Goal: Navigation & Orientation: Find specific page/section

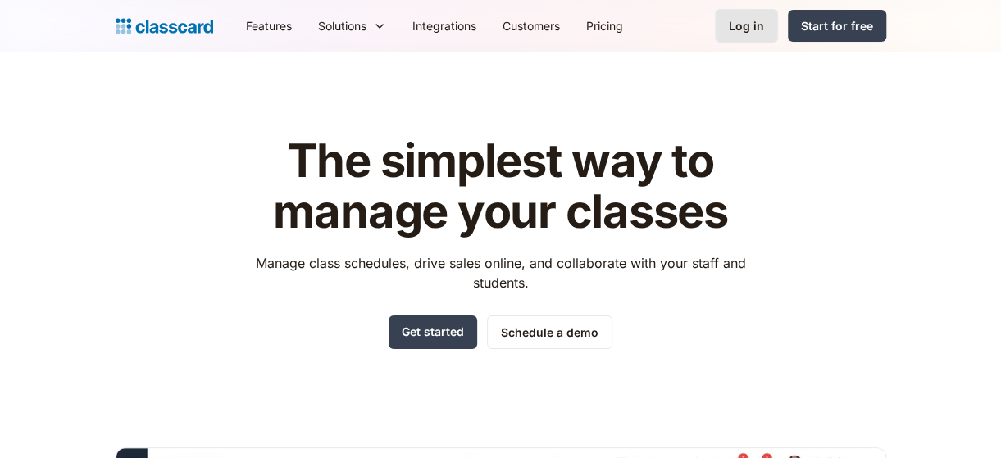
click at [735, 25] on div "Log in" at bounding box center [746, 25] width 35 height 17
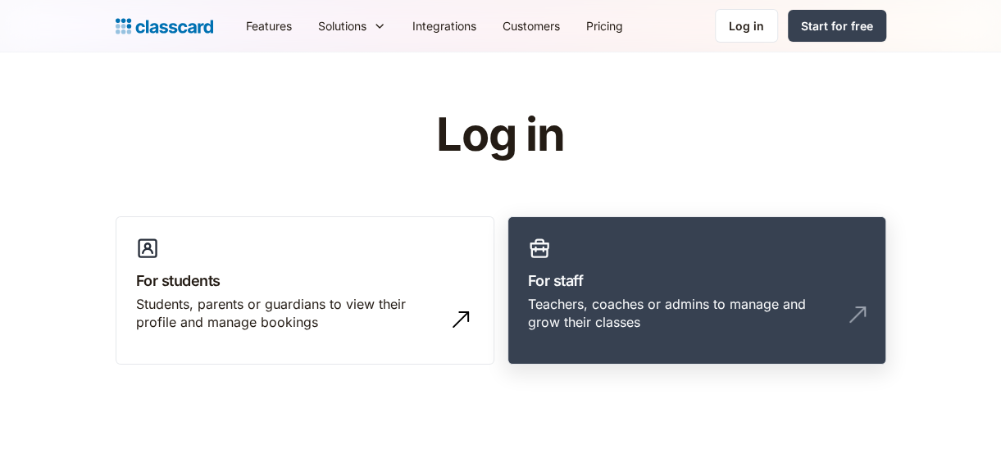
click at [685, 280] on h3 "For staff" at bounding box center [697, 281] width 338 height 22
